Goal: Transaction & Acquisition: Book appointment/travel/reservation

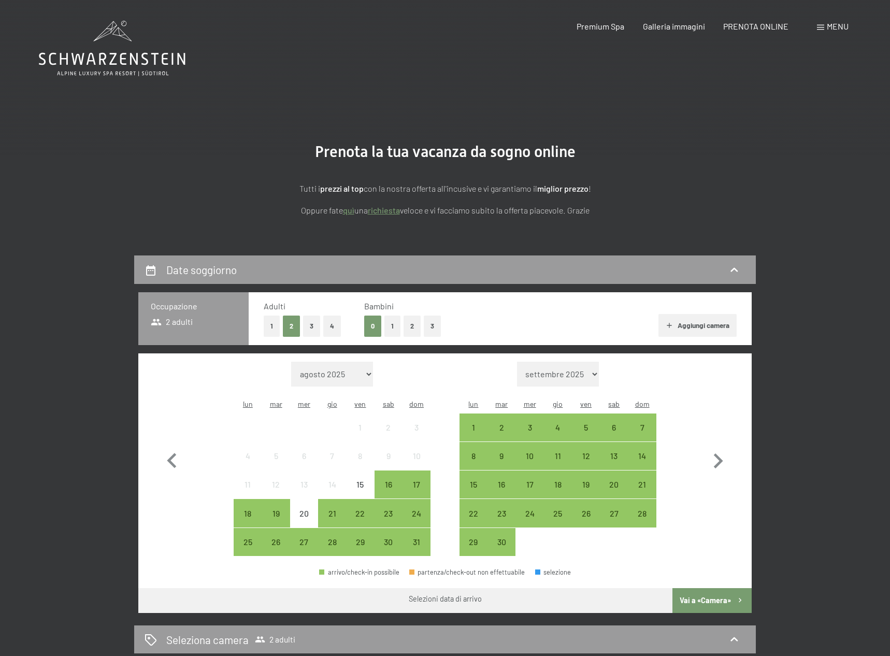
click at [824, 23] on div "Menu" at bounding box center [833, 26] width 32 height 11
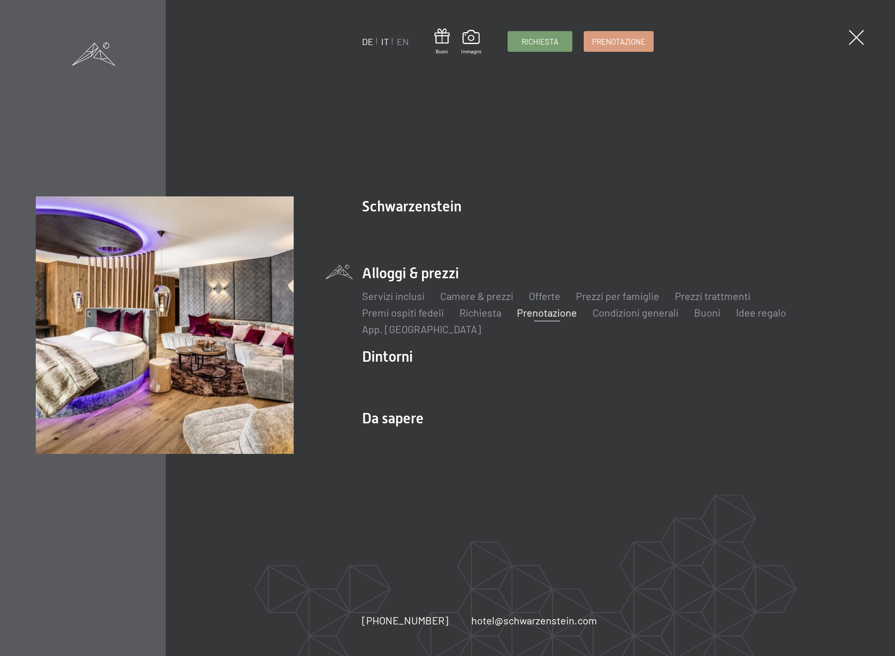
click at [367, 42] on link "DE" at bounding box center [367, 41] width 11 height 11
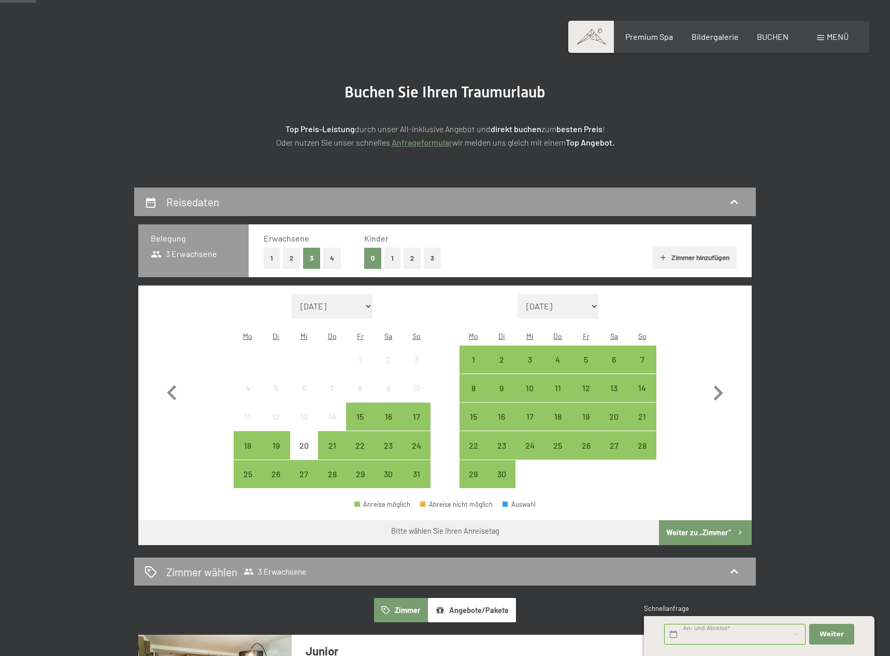
scroll to position [134, 0]
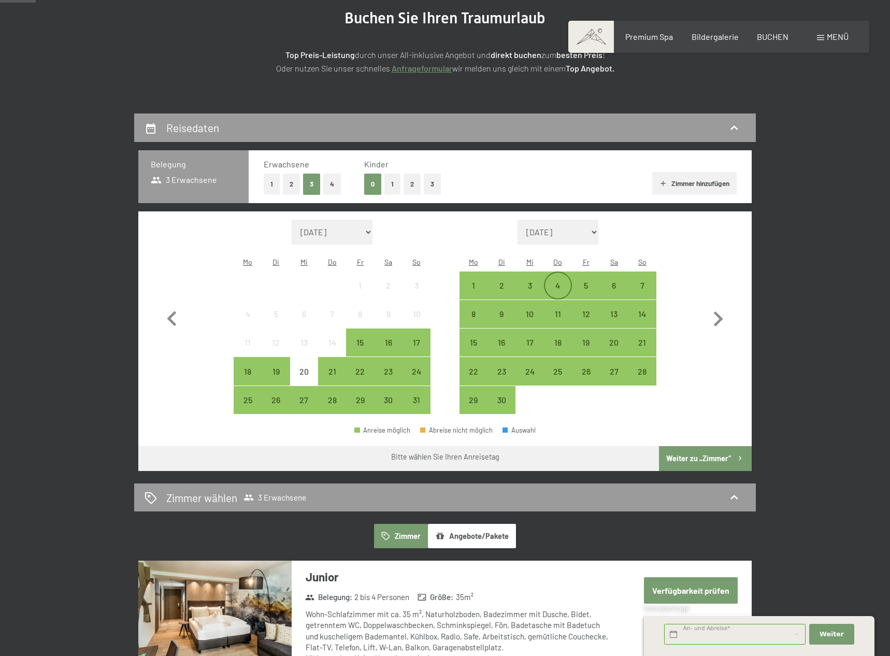
click at [563, 281] on div "4" at bounding box center [558, 294] width 26 height 26
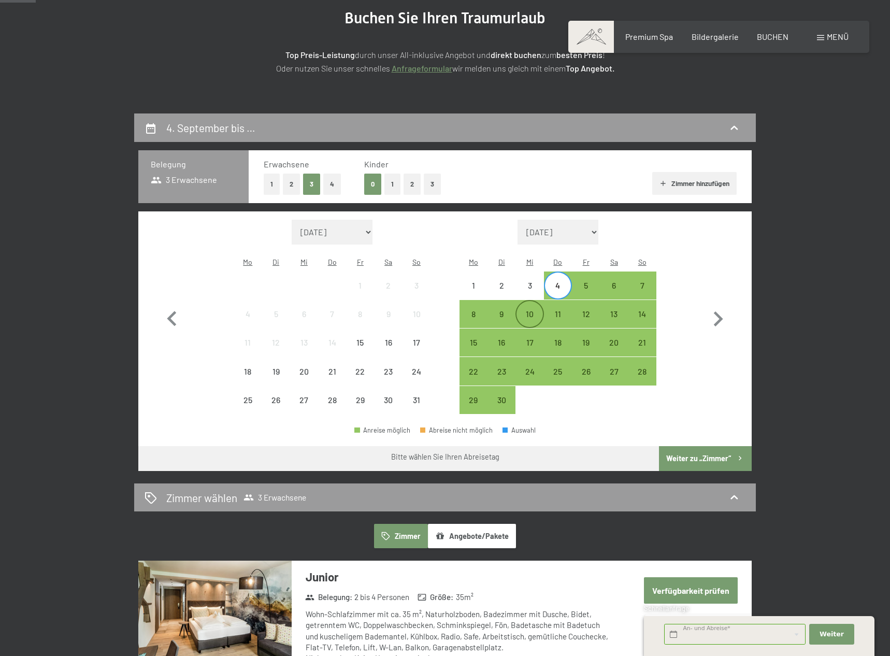
scroll to position [134, 0]
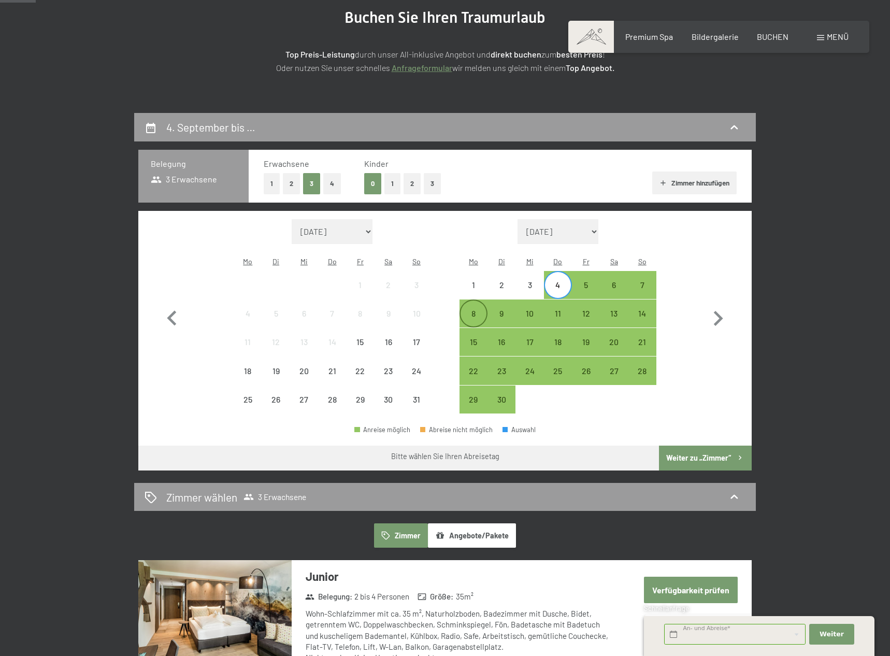
click at [472, 309] on div "8" at bounding box center [474, 322] width 26 height 26
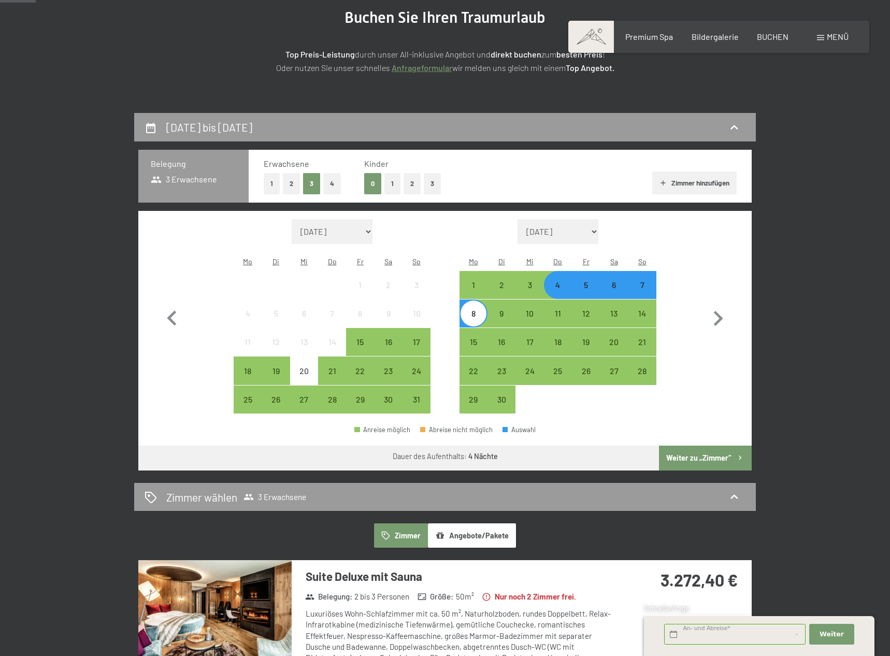
click at [690, 446] on button "Weiter zu „Zimmer“" at bounding box center [705, 458] width 93 height 25
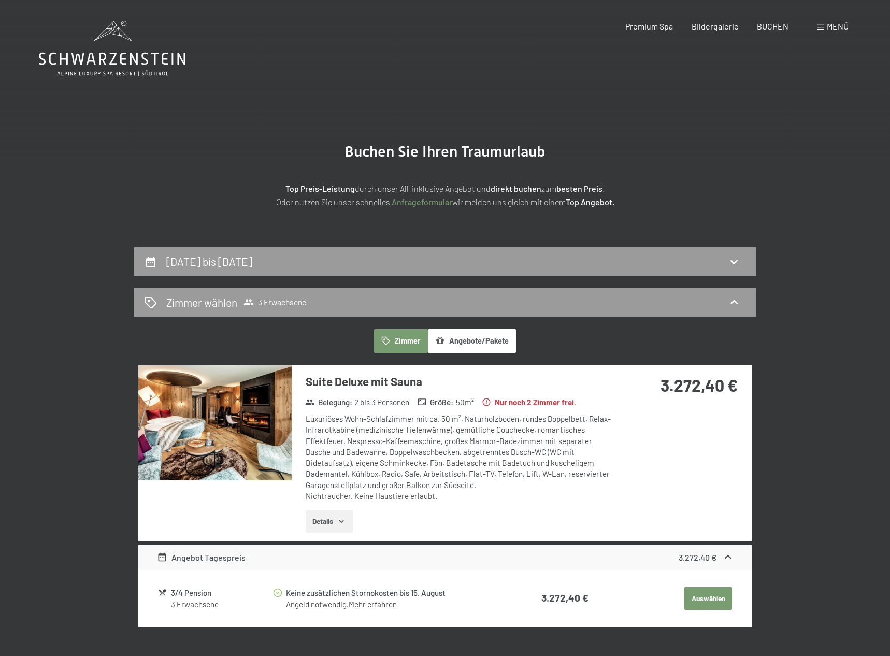
scroll to position [0, 0]
click at [299, 301] on span "3 Erwachsene" at bounding box center [275, 302] width 63 height 10
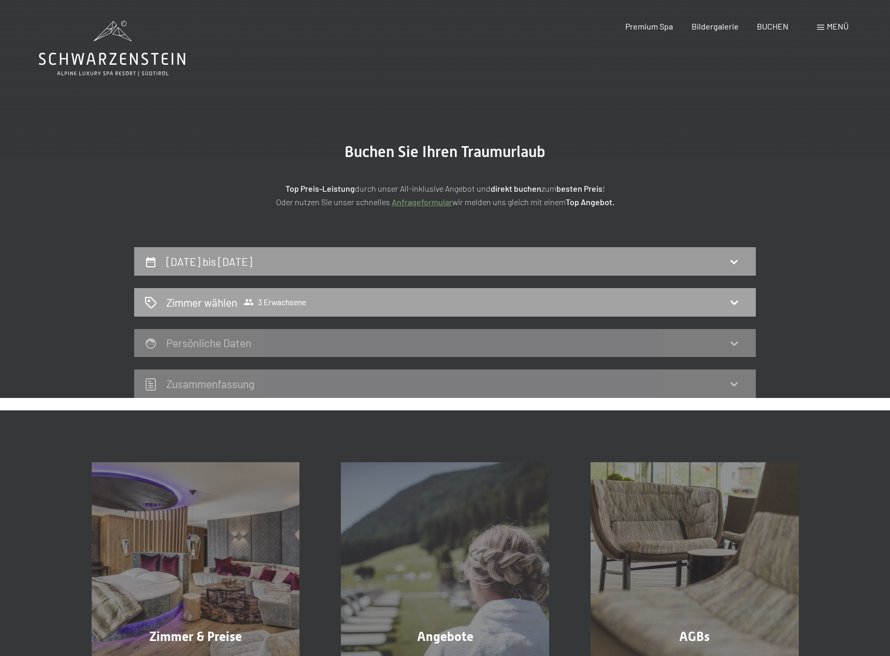
click at [292, 303] on span "3 Erwachsene" at bounding box center [275, 302] width 63 height 10
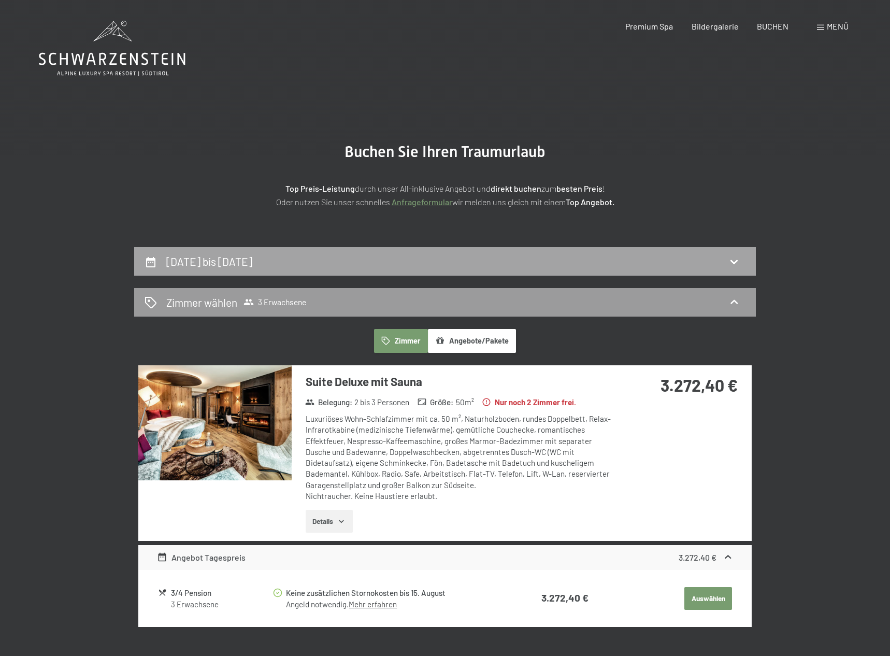
click at [252, 260] on h2 "4. September bis 8. September 2025" at bounding box center [209, 261] width 86 height 13
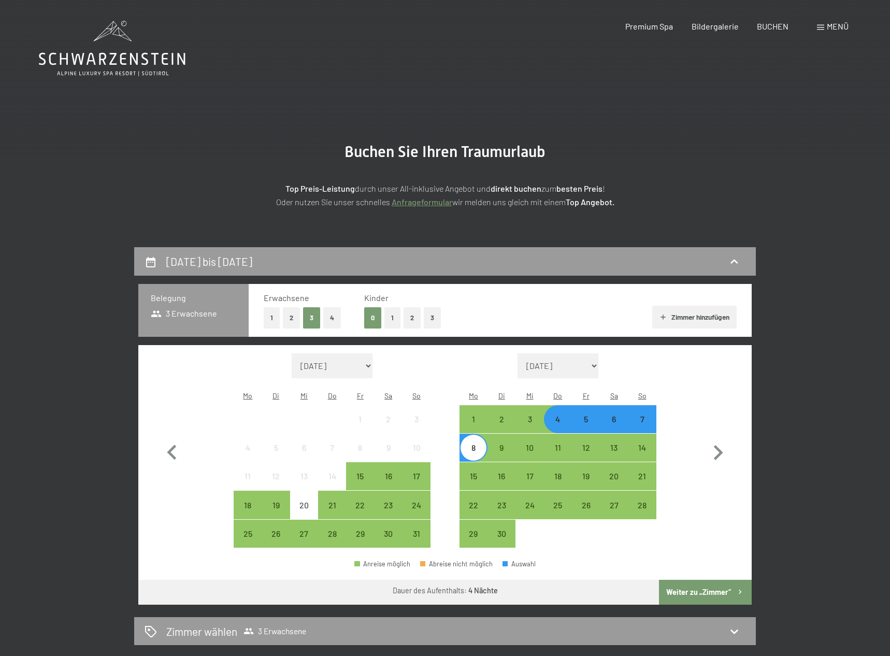
click at [292, 319] on button "2" at bounding box center [291, 317] width 17 height 21
click at [406, 318] on button "2" at bounding box center [412, 317] width 17 height 21
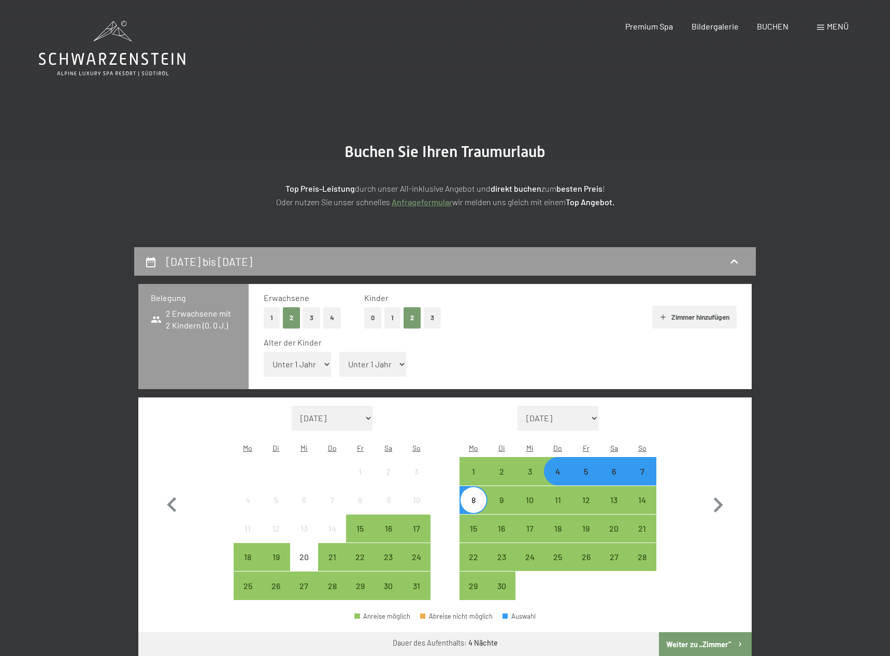
select select "1"
drag, startPoint x: 300, startPoint y: 358, endPoint x: 366, endPoint y: 355, distance: 65.9
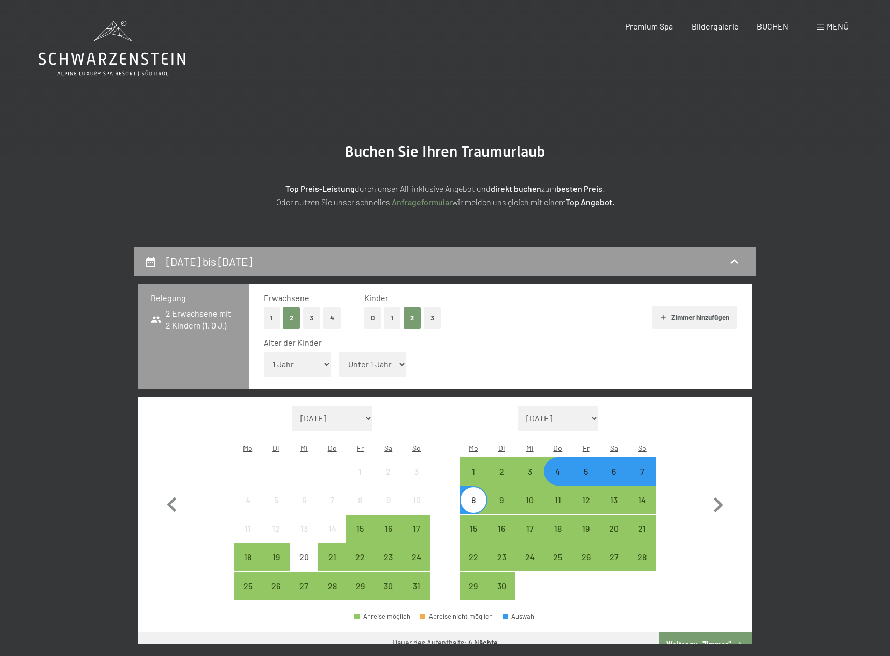
select select "4"
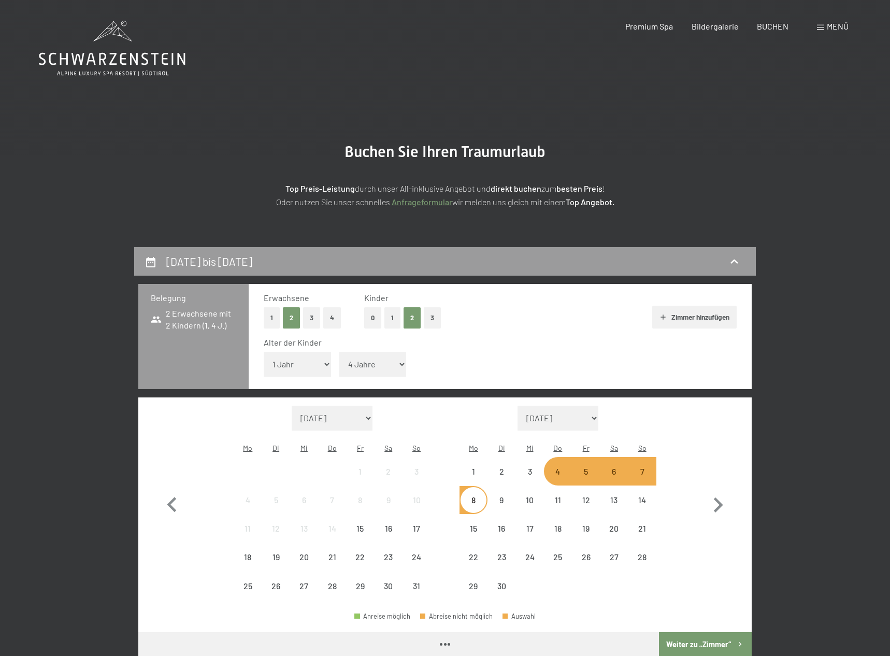
click at [584, 340] on div "Alter der Kinder" at bounding box center [496, 342] width 465 height 11
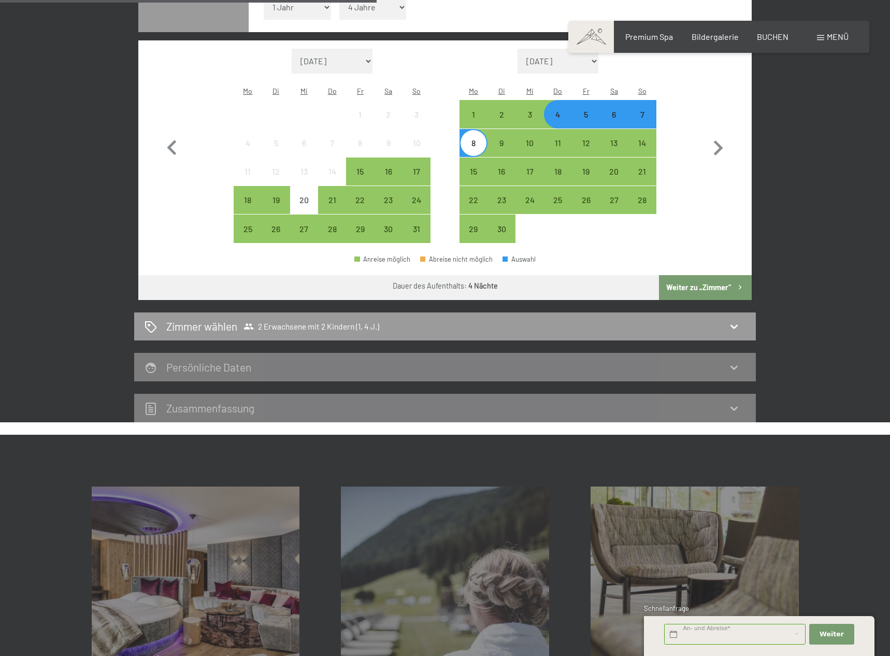
scroll to position [358, 0]
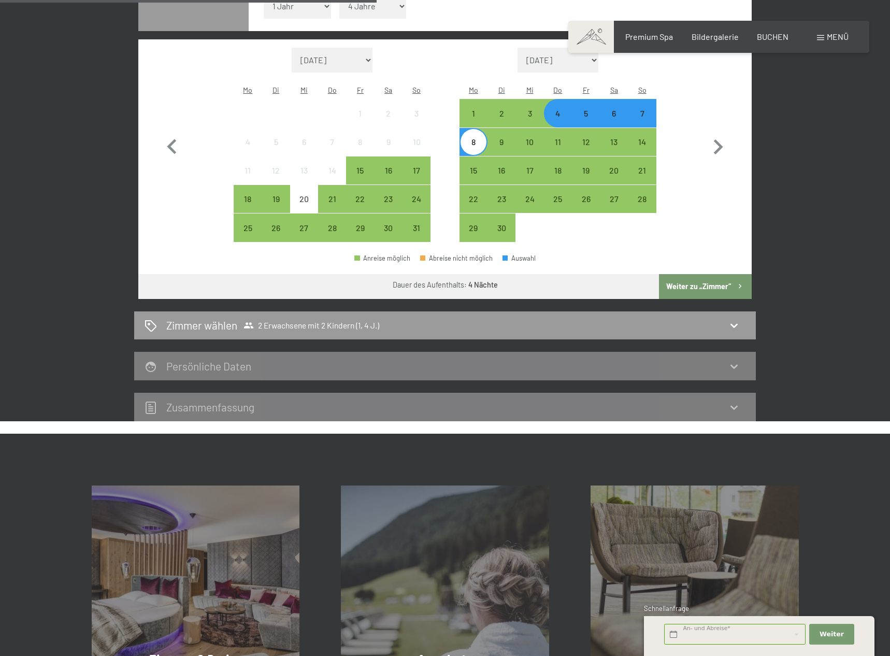
click at [685, 274] on button "Weiter zu „Zimmer“" at bounding box center [705, 286] width 93 height 25
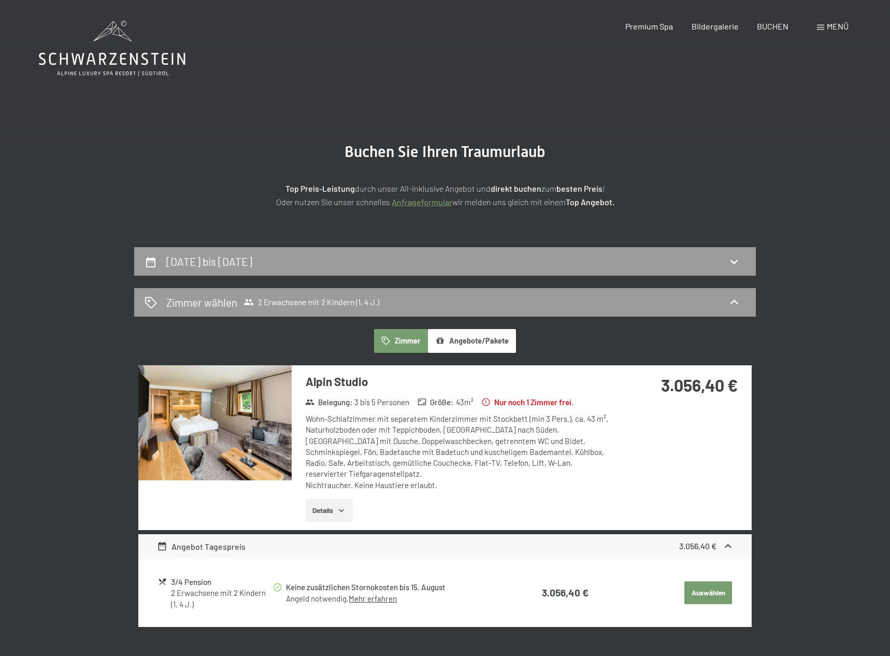
scroll to position [0, 0]
